Goal: Task Accomplishment & Management: Use online tool/utility

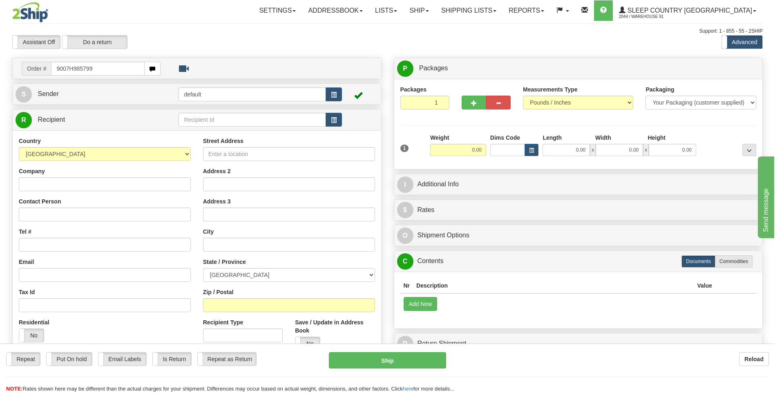
type input "9007H985799"
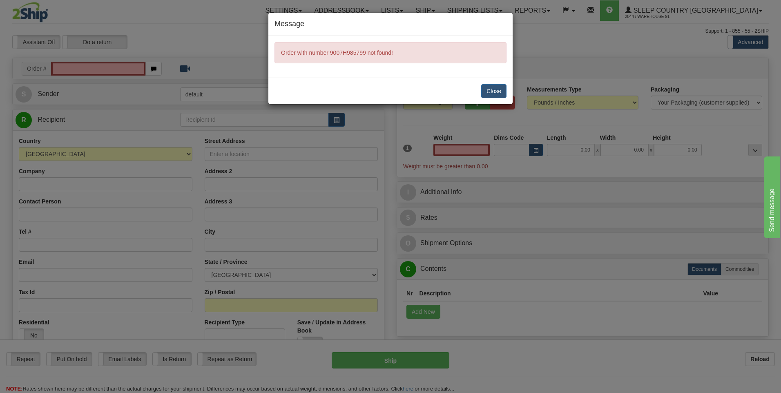
type input "0.00"
click at [493, 89] on button "Close" at bounding box center [493, 91] width 25 height 14
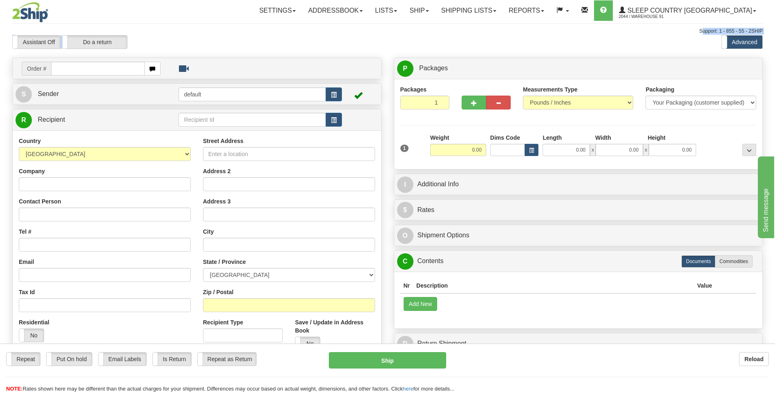
click at [59, 57] on div "Toggle navigation Settings Shipping Preferences Fields Preferences New" at bounding box center [387, 230] width 775 height 460
drag, startPoint x: 64, startPoint y: 63, endPoint x: 83, endPoint y: 72, distance: 21.6
click at [77, 71] on input "text" at bounding box center [97, 69] width 93 height 14
click at [97, 69] on input "text" at bounding box center [97, 69] width 93 height 14
click at [73, 183] on input "Company" at bounding box center [105, 184] width 172 height 14
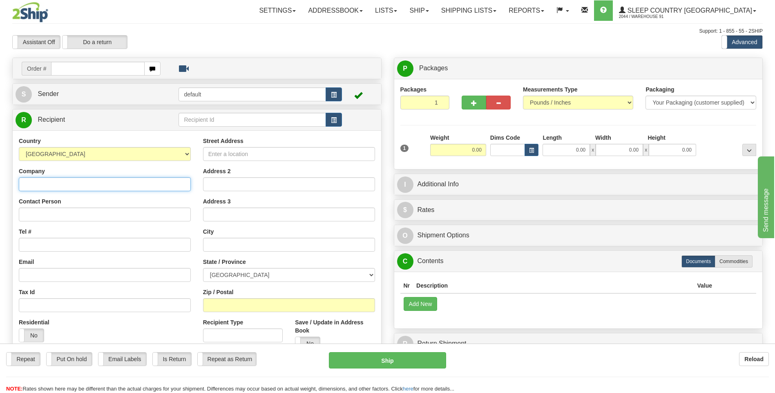
paste input "[PERSON_NAME]"
type input "[PERSON_NAME]"
click at [82, 212] on input "Contact Person" at bounding box center [105, 214] width 172 height 14
paste input "[PERSON_NAME]"
type input "[PERSON_NAME]"
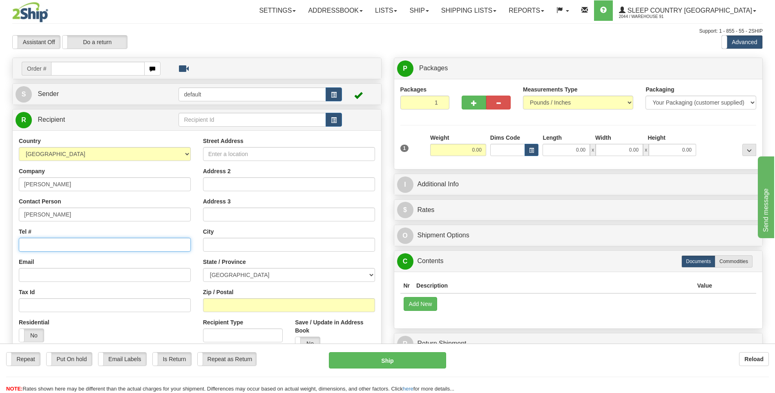
click at [55, 247] on input "Tel #" at bounding box center [105, 245] width 172 height 14
paste input "[PHONE_NUMBER]"
type input "[PHONE_NUMBER]"
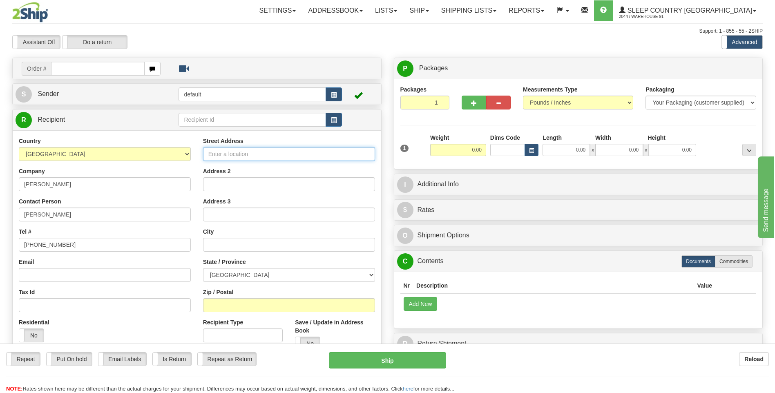
click at [261, 154] on input "Street Address" at bounding box center [289, 154] width 172 height 14
paste input "UCLUELET"
click at [207, 153] on input "UCLUELET" at bounding box center [289, 154] width 172 height 14
type input "UCLUELET"
drag, startPoint x: 289, startPoint y: 159, endPoint x: 188, endPoint y: 157, distance: 101.3
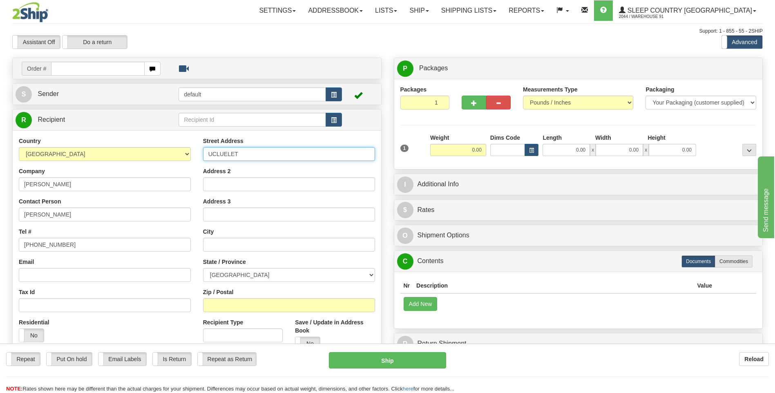
click at [188, 157] on div "Country [GEOGRAPHIC_DATA] [GEOGRAPHIC_DATA] [GEOGRAPHIC_DATA] [GEOGRAPHIC_DATA]…" at bounding box center [197, 247] width 368 height 220
click at [277, 153] on input "Street Address" at bounding box center [289, 154] width 172 height 14
paste input "764 RAINFOREST DR"
type input "764 RAINFOREST DR"
click at [271, 247] on input "text" at bounding box center [289, 245] width 172 height 14
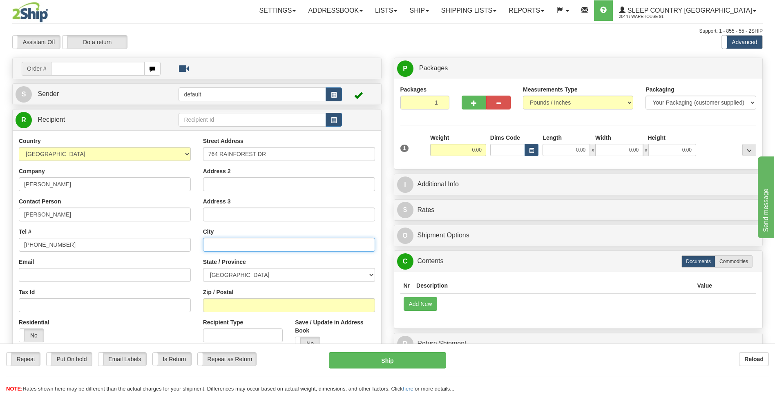
click at [233, 241] on input "text" at bounding box center [289, 245] width 172 height 14
paste input "UCLUELET"
type input "UCLUELET"
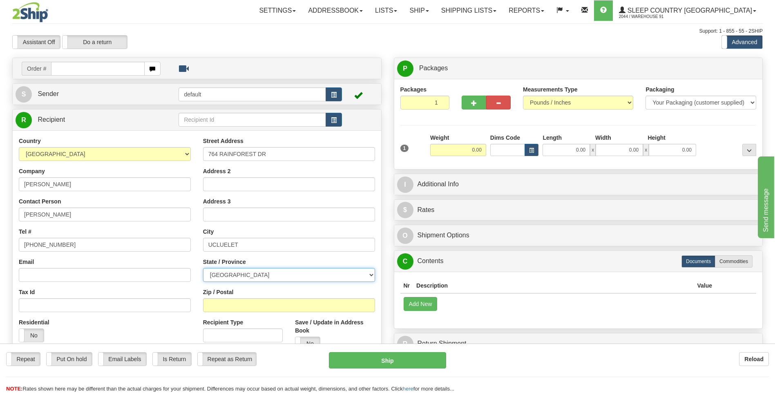
click at [371, 276] on select "[GEOGRAPHIC_DATA] [GEOGRAPHIC_DATA] [GEOGRAPHIC_DATA] [GEOGRAPHIC_DATA] [GEOGRA…" at bounding box center [289, 275] width 172 height 14
select select "BC"
click at [203, 268] on select "[GEOGRAPHIC_DATA] [GEOGRAPHIC_DATA] [GEOGRAPHIC_DATA] [GEOGRAPHIC_DATA] [GEOGRA…" at bounding box center [289, 275] width 172 height 14
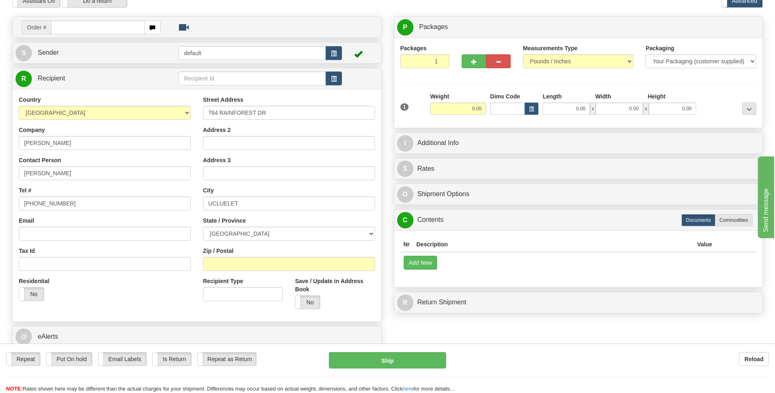
scroll to position [41, 0]
click at [224, 263] on input "Zip / Postal" at bounding box center [289, 264] width 172 height 14
paste input "V0R 3A0"
type input "V0R 3A0"
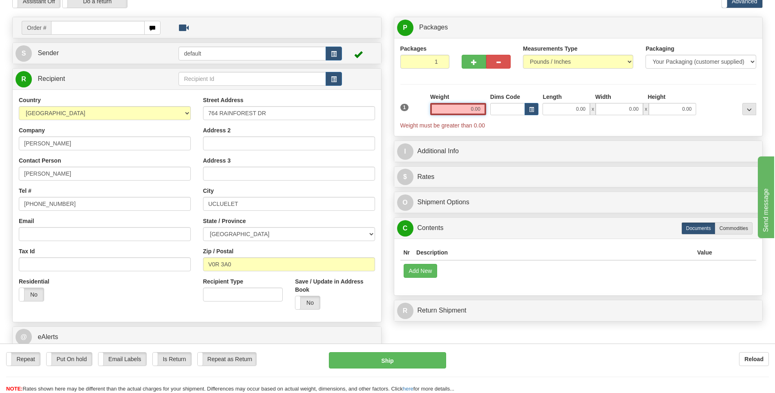
click at [473, 109] on input "0.00" at bounding box center [458, 109] width 56 height 12
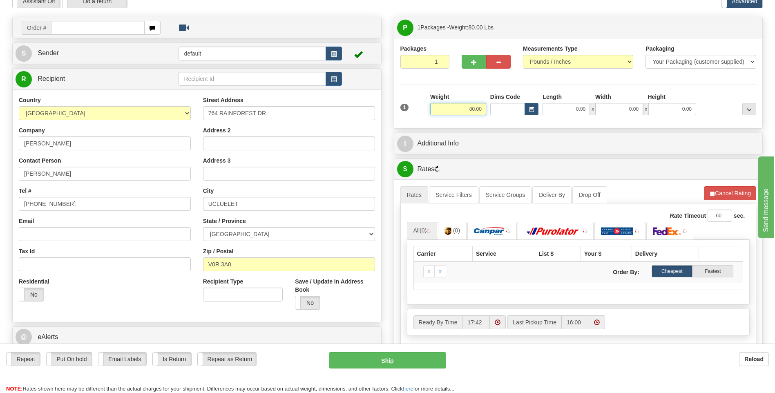
click at [472, 109] on input "80.00" at bounding box center [458, 109] width 56 height 12
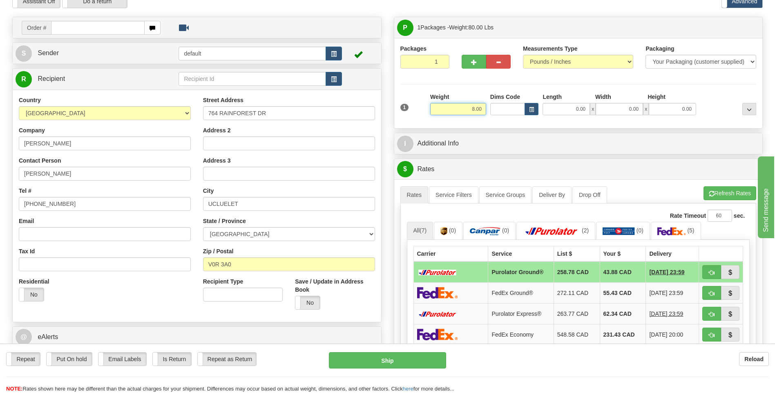
type input "8.00"
click at [579, 109] on input "0.00" at bounding box center [565, 109] width 47 height 12
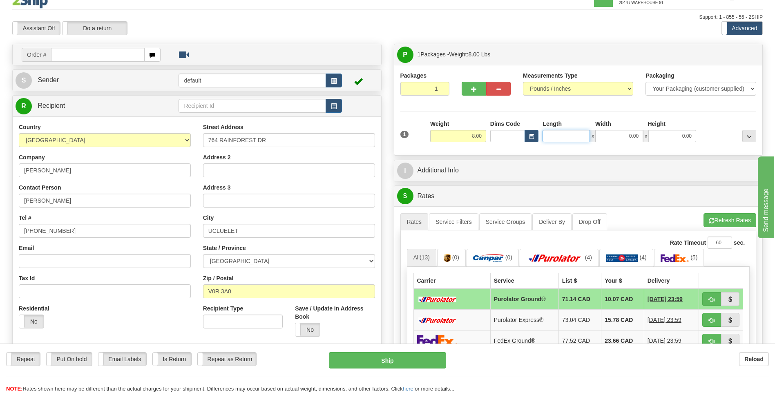
scroll to position [0, 0]
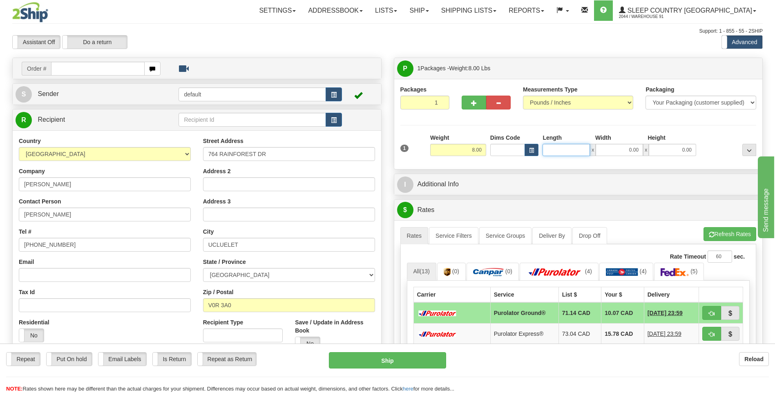
click at [580, 151] on input "Length" at bounding box center [565, 150] width 47 height 12
type input "16.00"
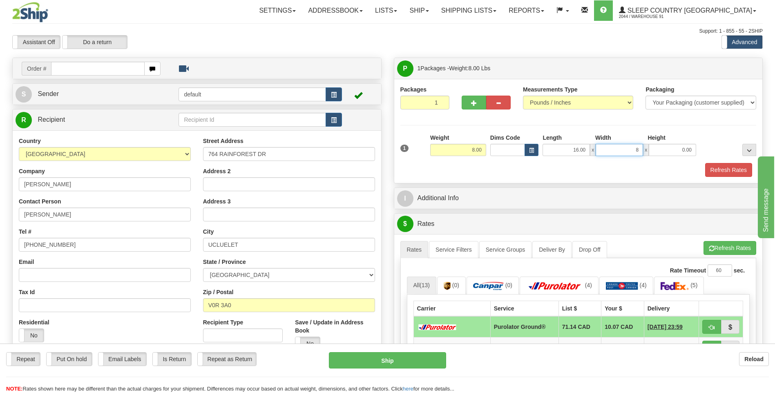
type input "8.00"
type input "14.00"
click at [724, 171] on button "Refresh Rates" at bounding box center [728, 170] width 47 height 14
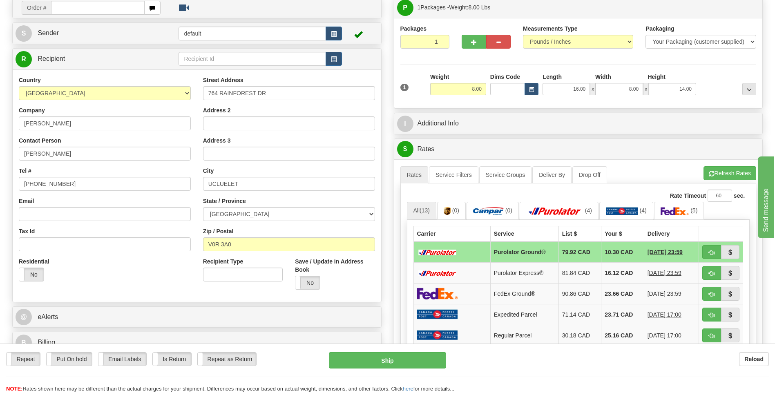
scroll to position [82, 0]
